Goal: Transaction & Acquisition: Book appointment/travel/reservation

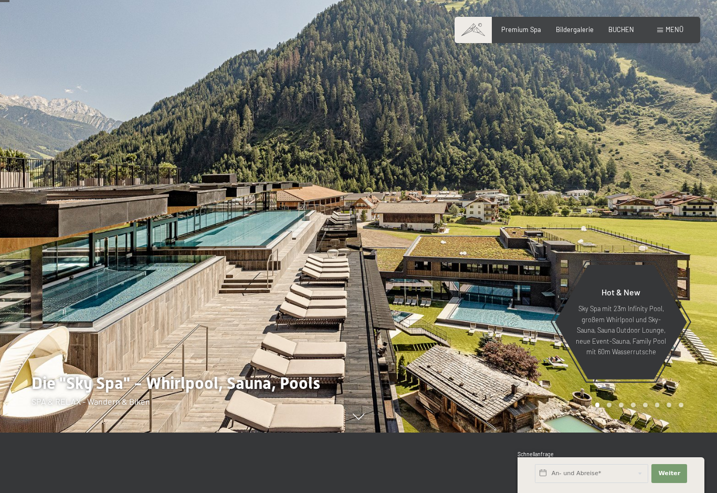
click at [671, 16] on div at bounding box center [538, 186] width 359 height 493
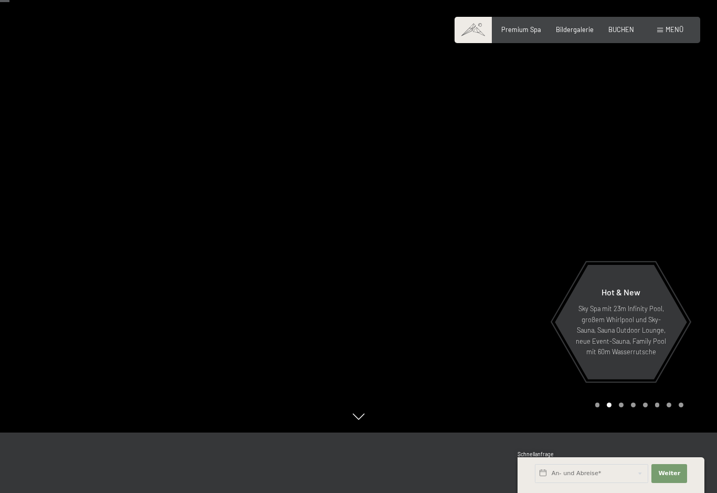
click at [676, 33] on span "Menü" at bounding box center [675, 29] width 18 height 8
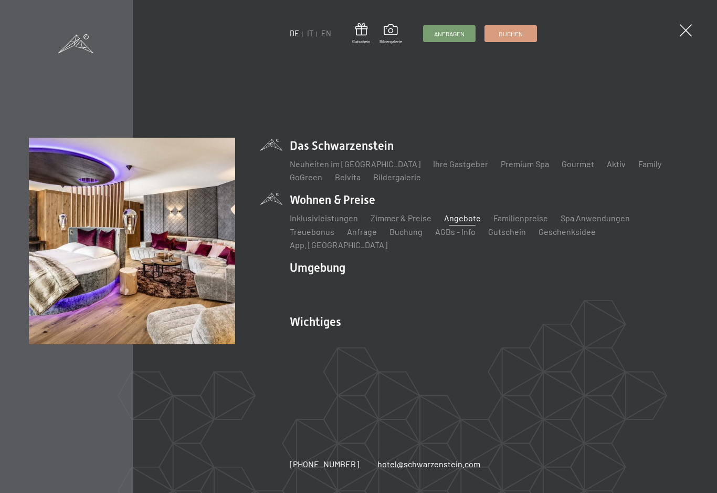
click at [465, 223] on link "Angebote" at bounding box center [462, 218] width 37 height 10
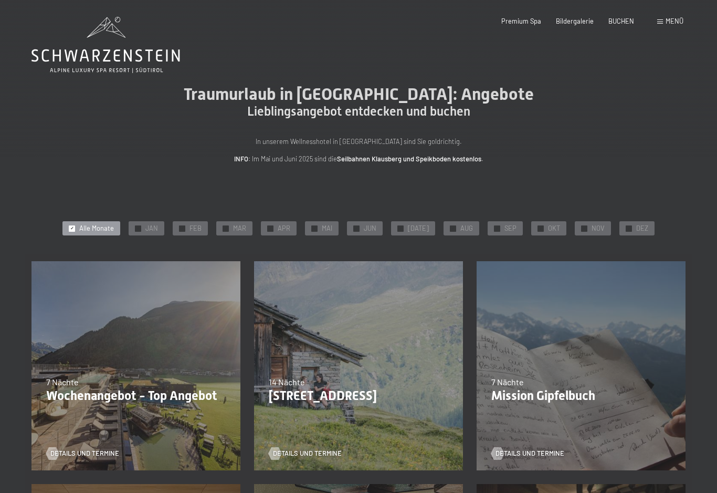
click at [581, 225] on div at bounding box center [584, 228] width 6 height 6
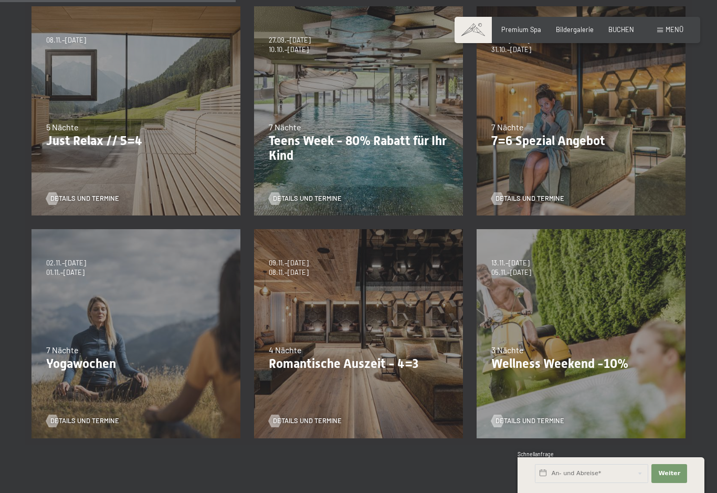
scroll to position [195, 0]
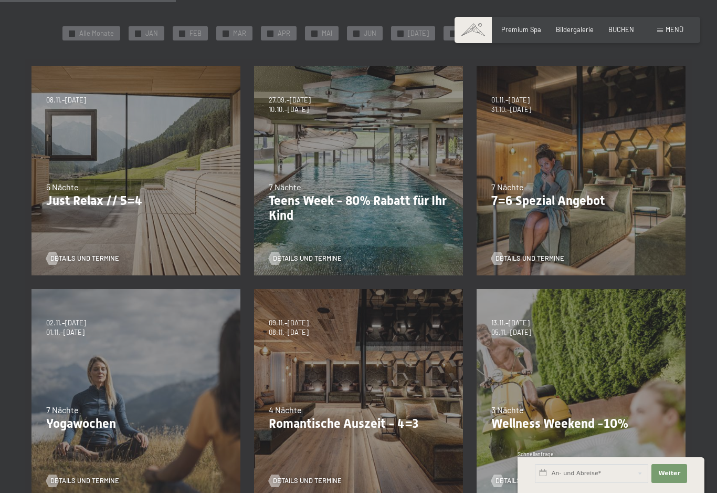
click at [53, 237] on div "18.09.–03.10.2025 21.12.–26.12.2025 04.01.–23.01.2026 08.03.–27.03.2026 08.11.–…" at bounding box center [136, 170] width 223 height 223
click at [138, 184] on div "5 Nächte" at bounding box center [136, 187] width 180 height 12
click at [134, 222] on div "18.09.–03.10.2025 21.12.–26.12.2025 04.01.–23.01.2026 08.03.–27.03.2026 08.11.–…" at bounding box center [136, 170] width 223 height 223
click at [91, 259] on span "Details und Termine" at bounding box center [95, 258] width 69 height 9
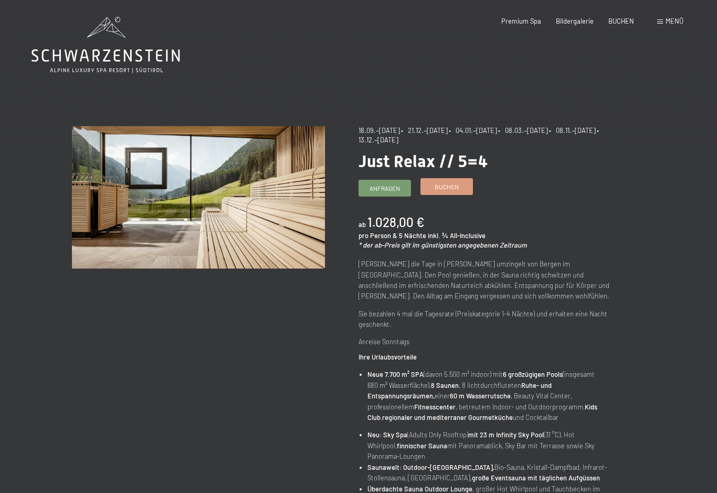
click at [447, 185] on span "Buchen" at bounding box center [447, 186] width 24 height 9
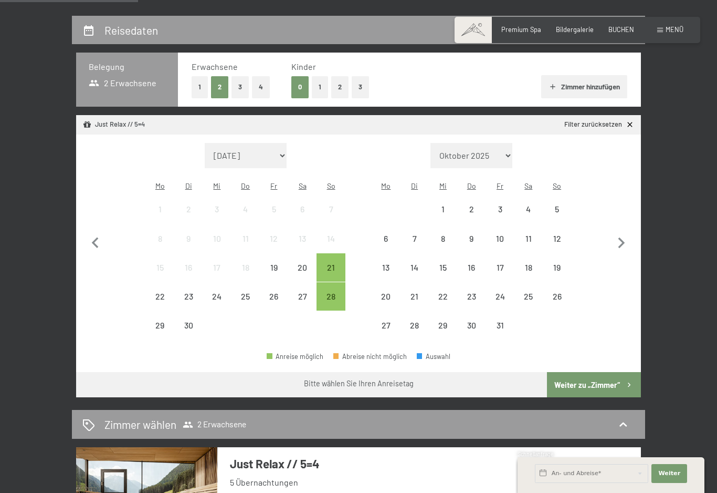
scroll to position [200, 0]
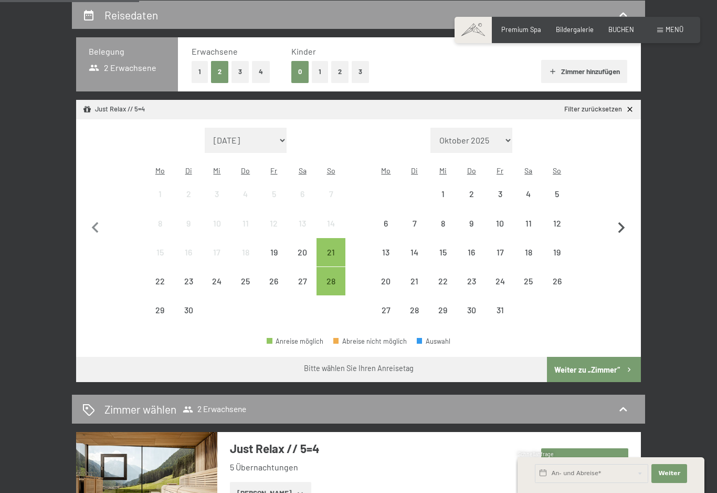
click at [619, 226] on icon "button" at bounding box center [622, 228] width 22 height 22
select select "2025-10-01"
select select "2025-11-01"
select select "2025-10-01"
select select "2025-11-01"
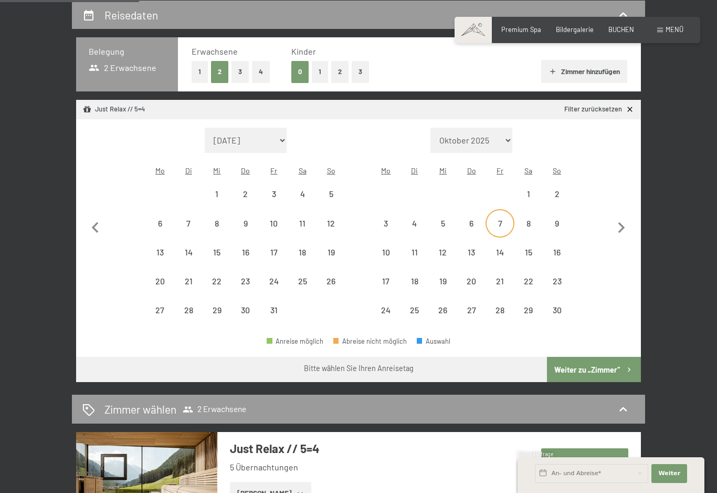
click at [502, 222] on div "7" at bounding box center [500, 232] width 26 height 26
select select "2025-10-01"
select select "2025-11-01"
click at [422, 248] on div "11" at bounding box center [415, 261] width 26 height 26
select select "2025-10-01"
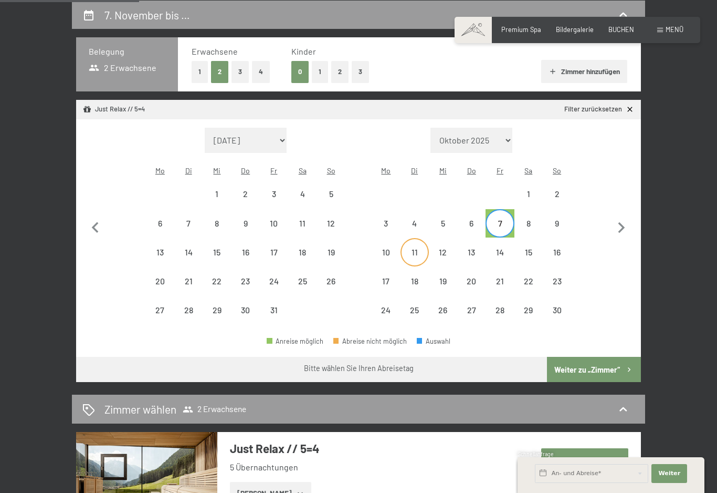
select select "2025-11-01"
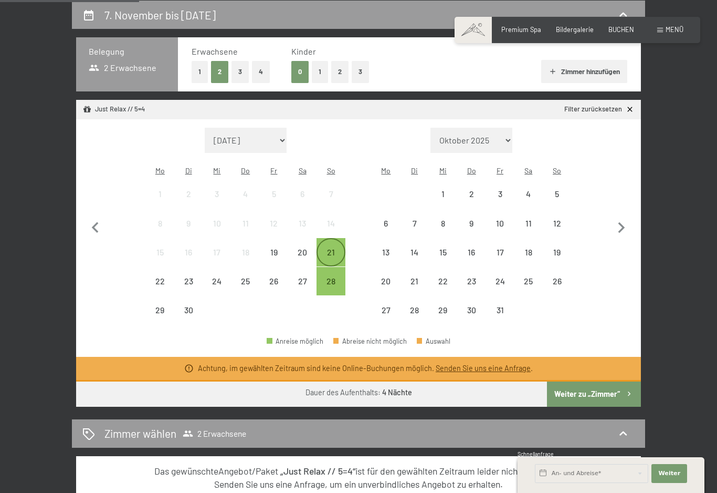
click at [331, 249] on div "21" at bounding box center [331, 261] width 26 height 26
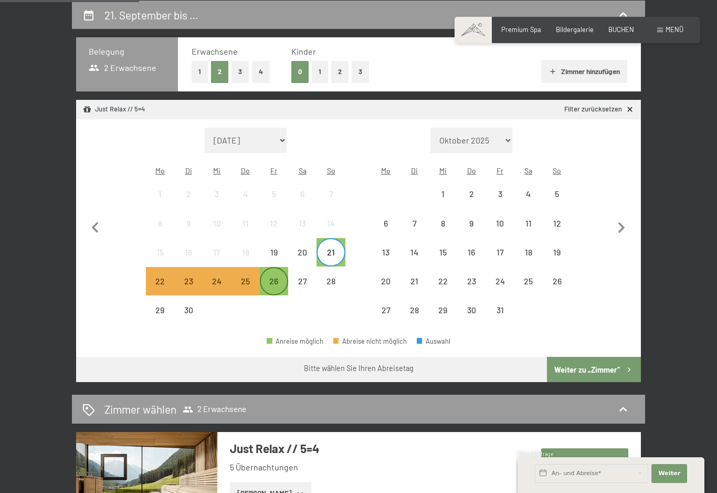
click at [278, 277] on div "26" at bounding box center [274, 290] width 26 height 26
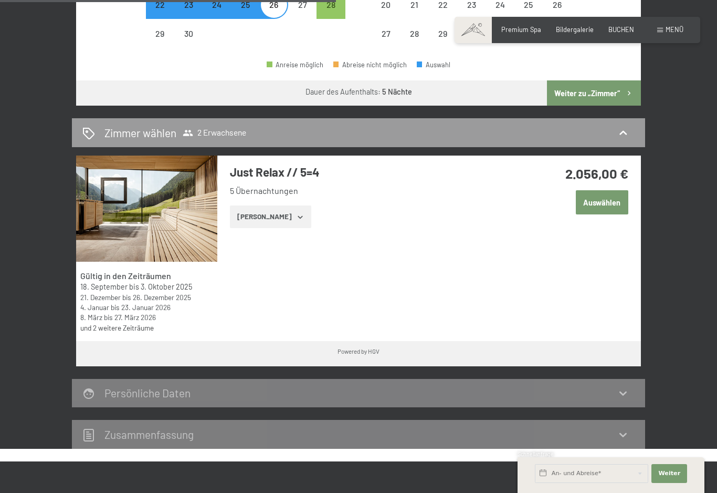
scroll to position [485, 0]
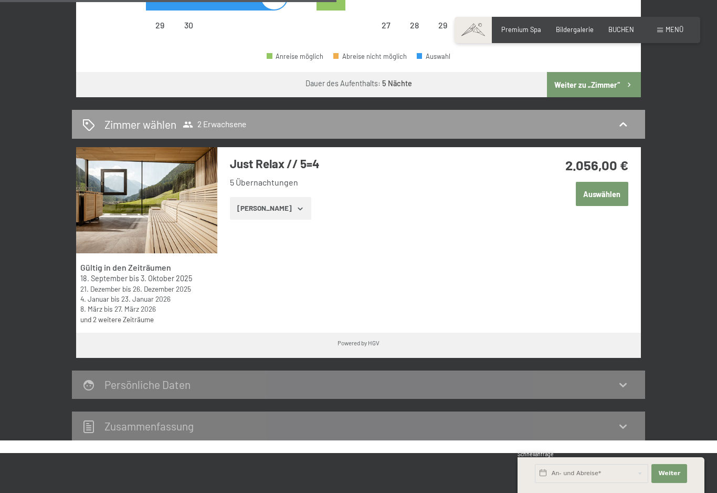
click at [288, 211] on button "Zeige Zimmer" at bounding box center [270, 208] width 81 height 23
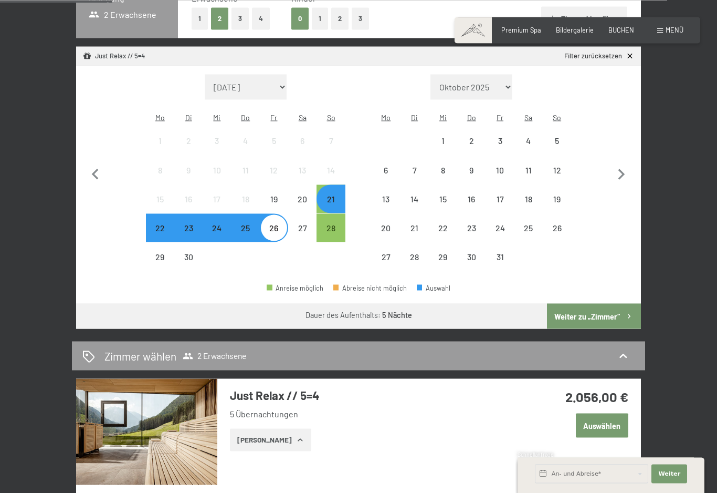
scroll to position [253, 0]
